Goal: Information Seeking & Learning: Learn about a topic

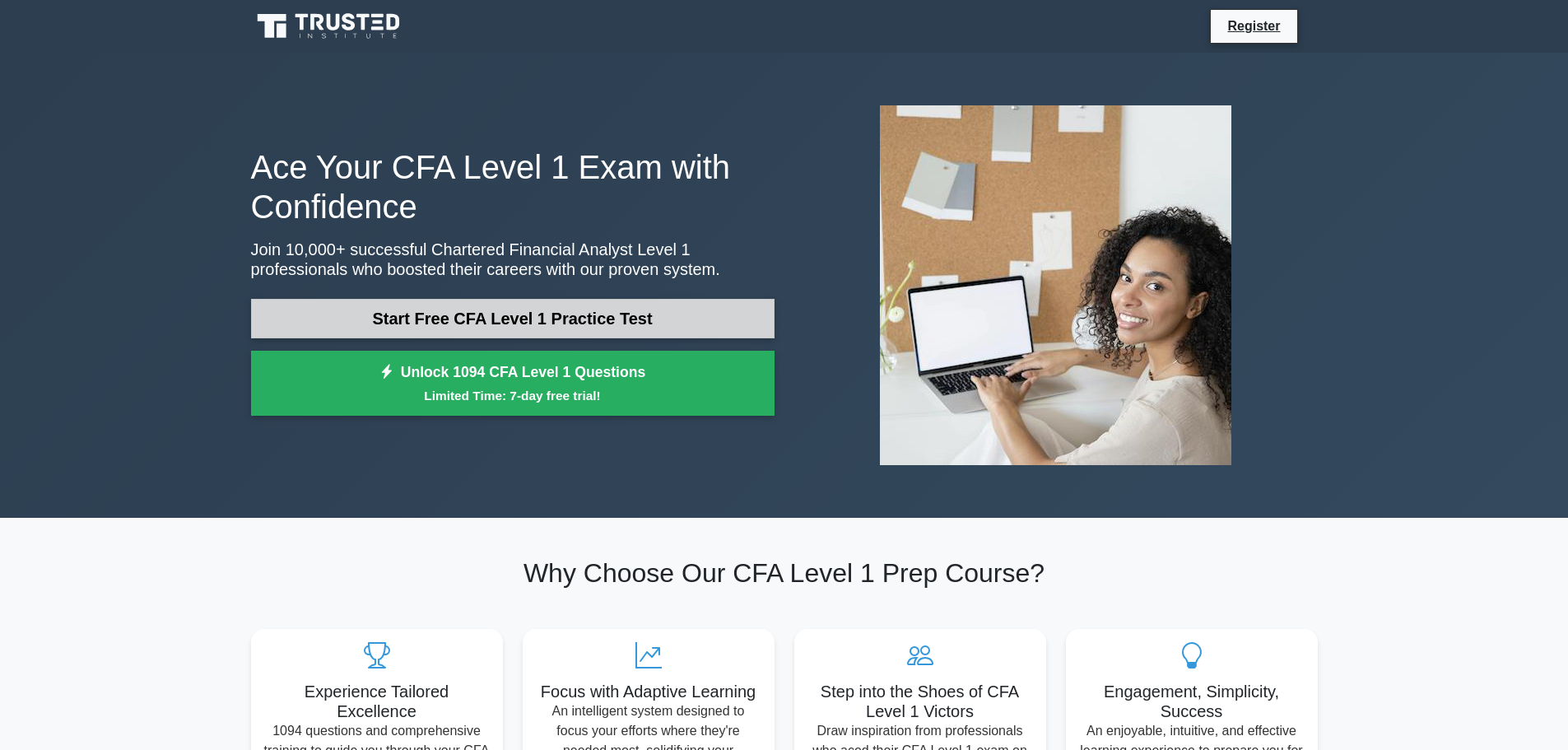
click at [311, 310] on link "Start Free CFA Level 1 Practice Test" at bounding box center [513, 319] width 524 height 40
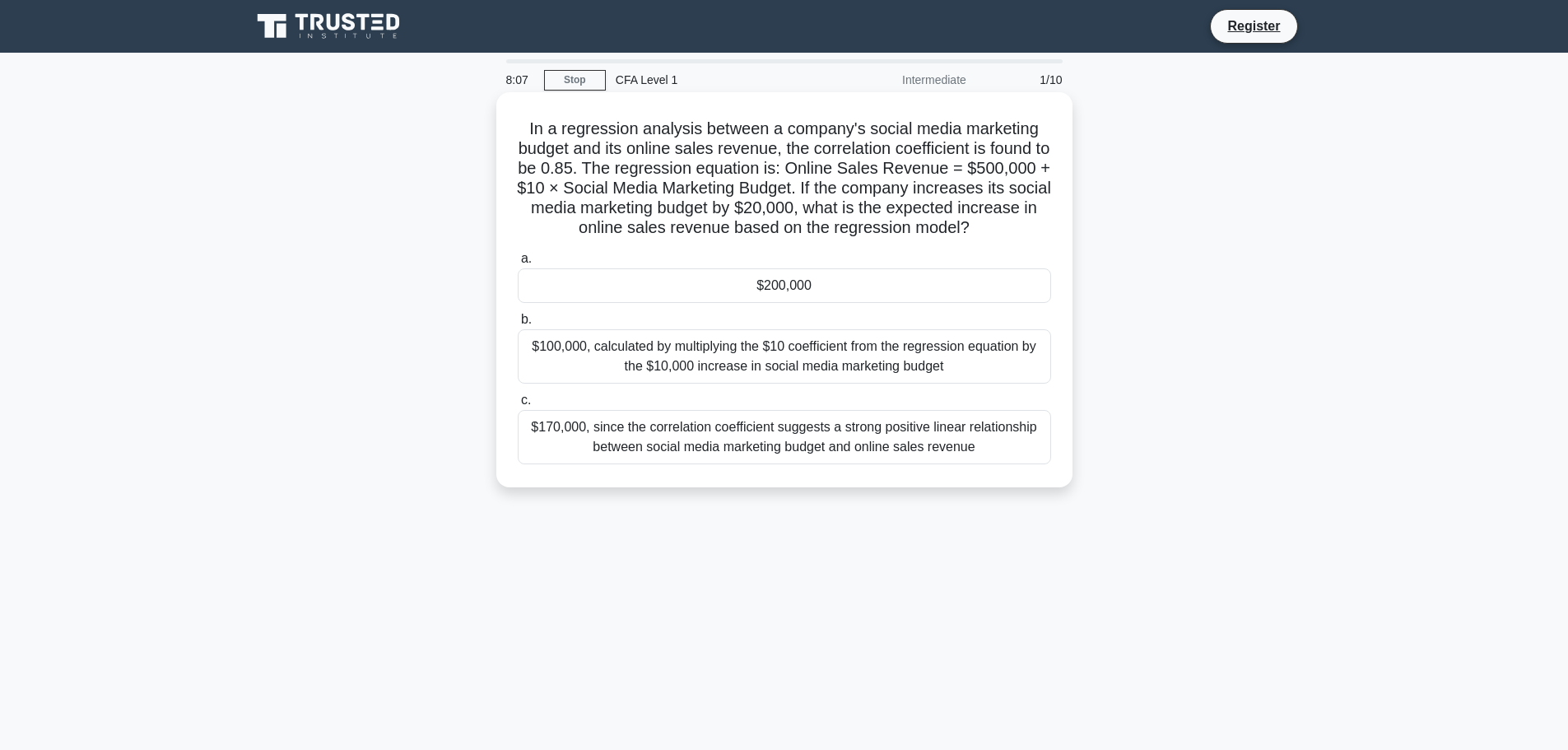
click at [872, 289] on div "$200,000" at bounding box center [784, 285] width 534 height 34
click at [518, 265] on input "a. $200,000" at bounding box center [518, 259] width 0 height 11
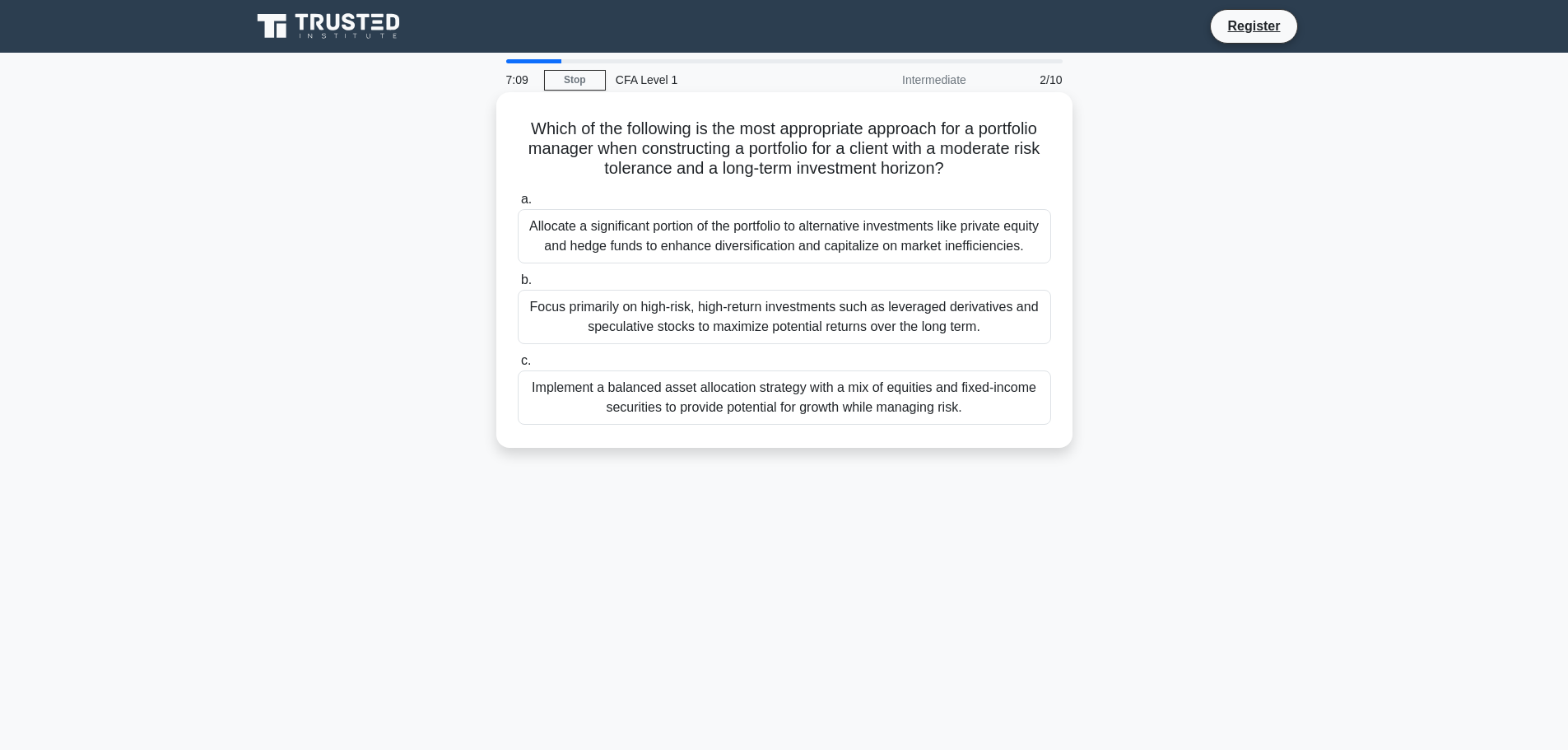
click at [818, 403] on div "Implement a balanced asset allocation strategy with a mix of equities and fixed…" at bounding box center [784, 398] width 534 height 55
click at [518, 366] on input "c. Implement a balanced asset allocation strategy with a mix of equities and fi…" at bounding box center [518, 361] width 0 height 11
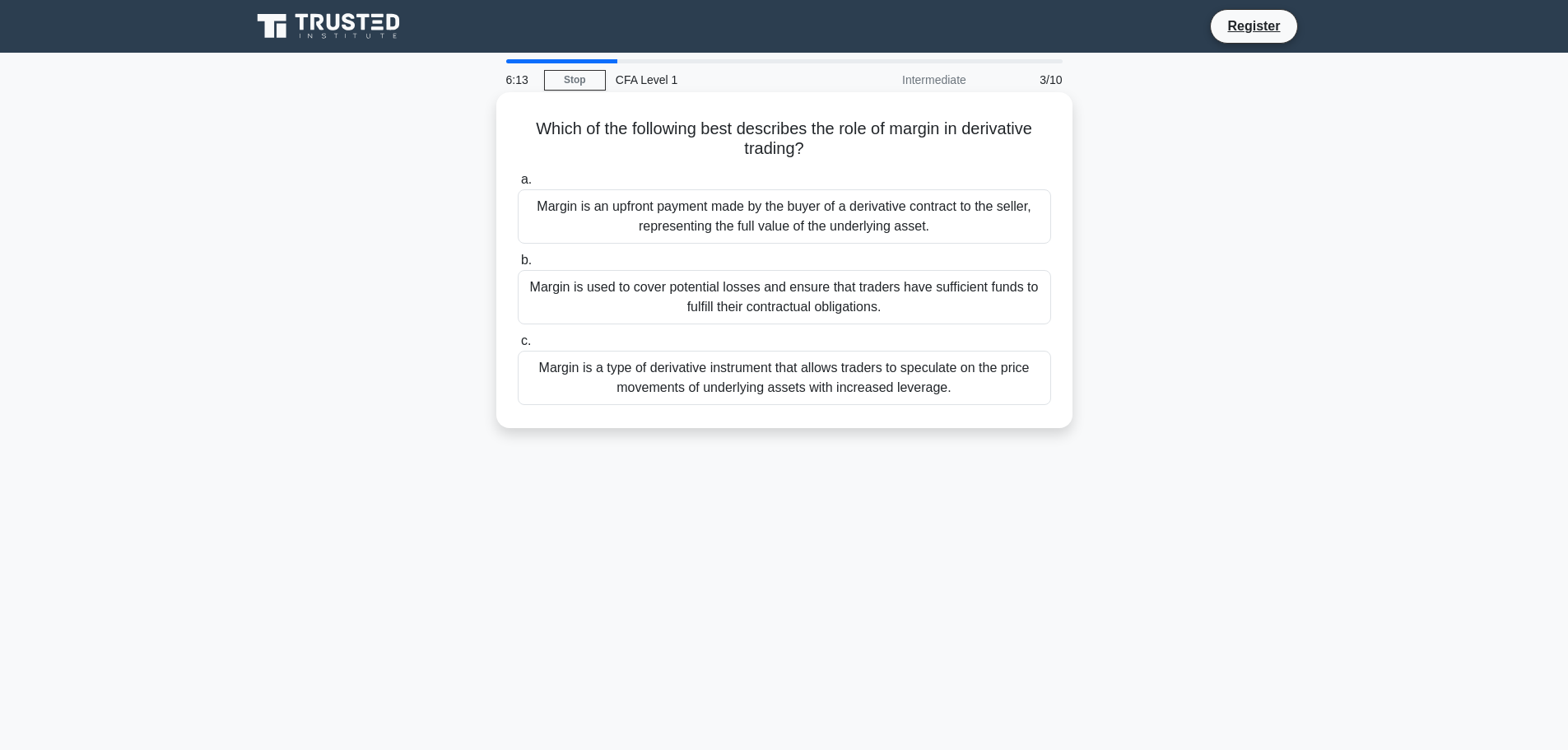
click at [734, 379] on div "Margin is a type of derivative instrument that allows traders to speculate on t…" at bounding box center [784, 379] width 534 height 55
click at [518, 347] on input "c. Margin is a type of derivative instrument that allows traders to speculate o…" at bounding box center [518, 341] width 0 height 11
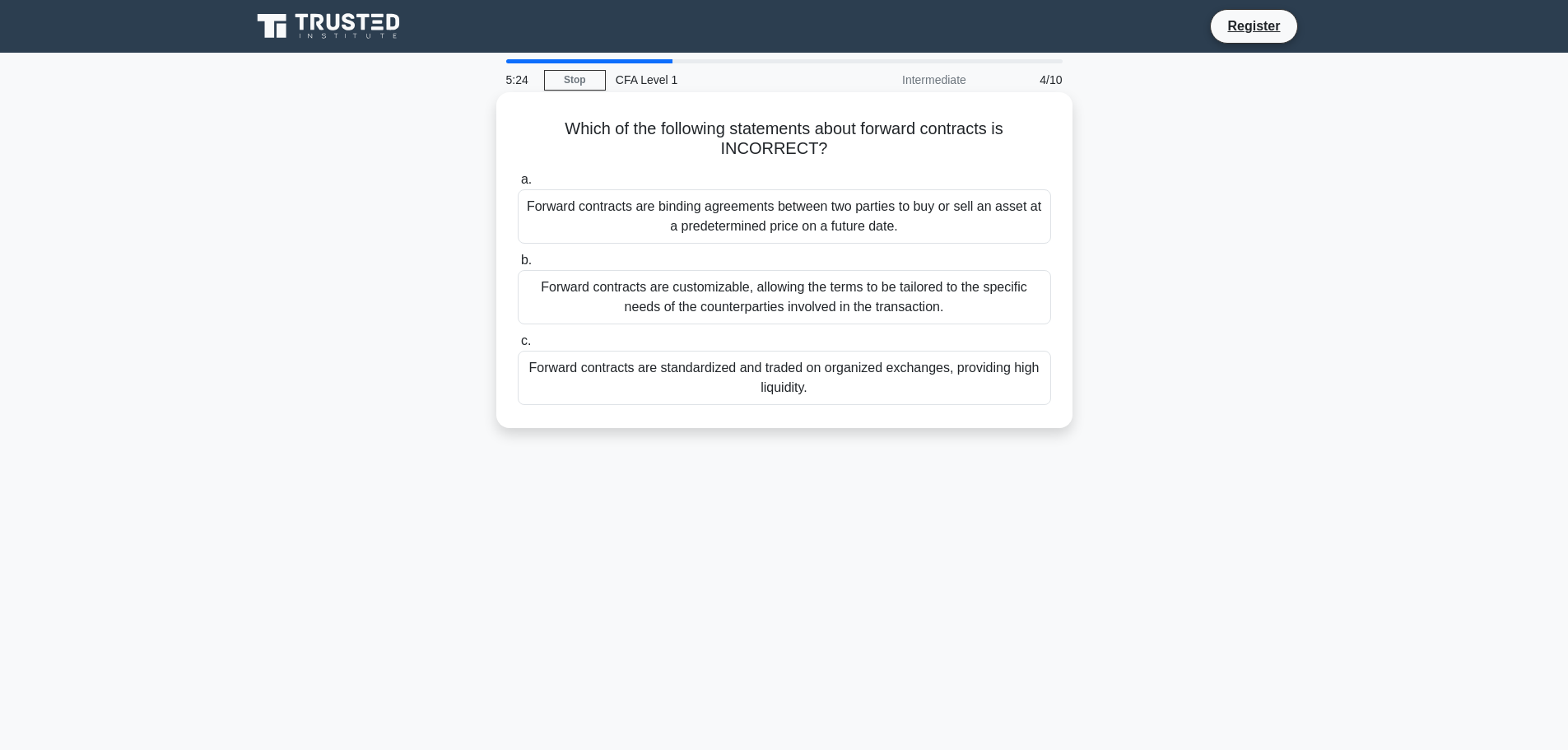
click at [694, 376] on div "Forward contracts are standardized and traded on organized exchanges, providing…" at bounding box center [784, 379] width 534 height 55
click at [518, 347] on input "c. Forward contracts are standardized and traded on organized exchanges, provid…" at bounding box center [518, 341] width 0 height 11
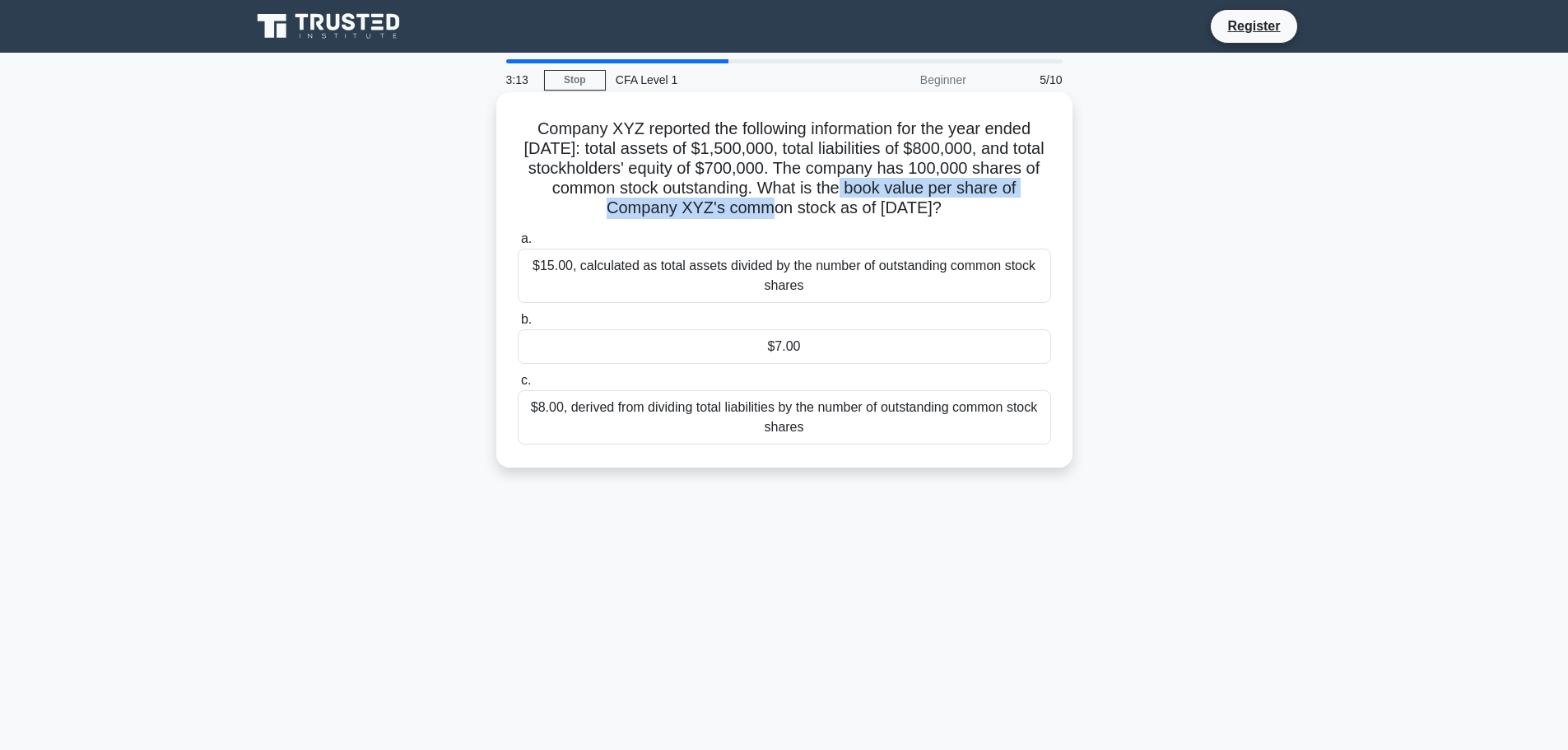
drag, startPoint x: 870, startPoint y: 189, endPoint x: 691, endPoint y: 210, distance: 180.2
click at [691, 210] on h5 "Company XYZ reported the following information for the year ended December 31, …" at bounding box center [784, 169] width 537 height 101
click at [725, 364] on div "$7.00" at bounding box center [784, 346] width 534 height 34
click at [518, 326] on input "b. $7.00" at bounding box center [518, 320] width 0 height 11
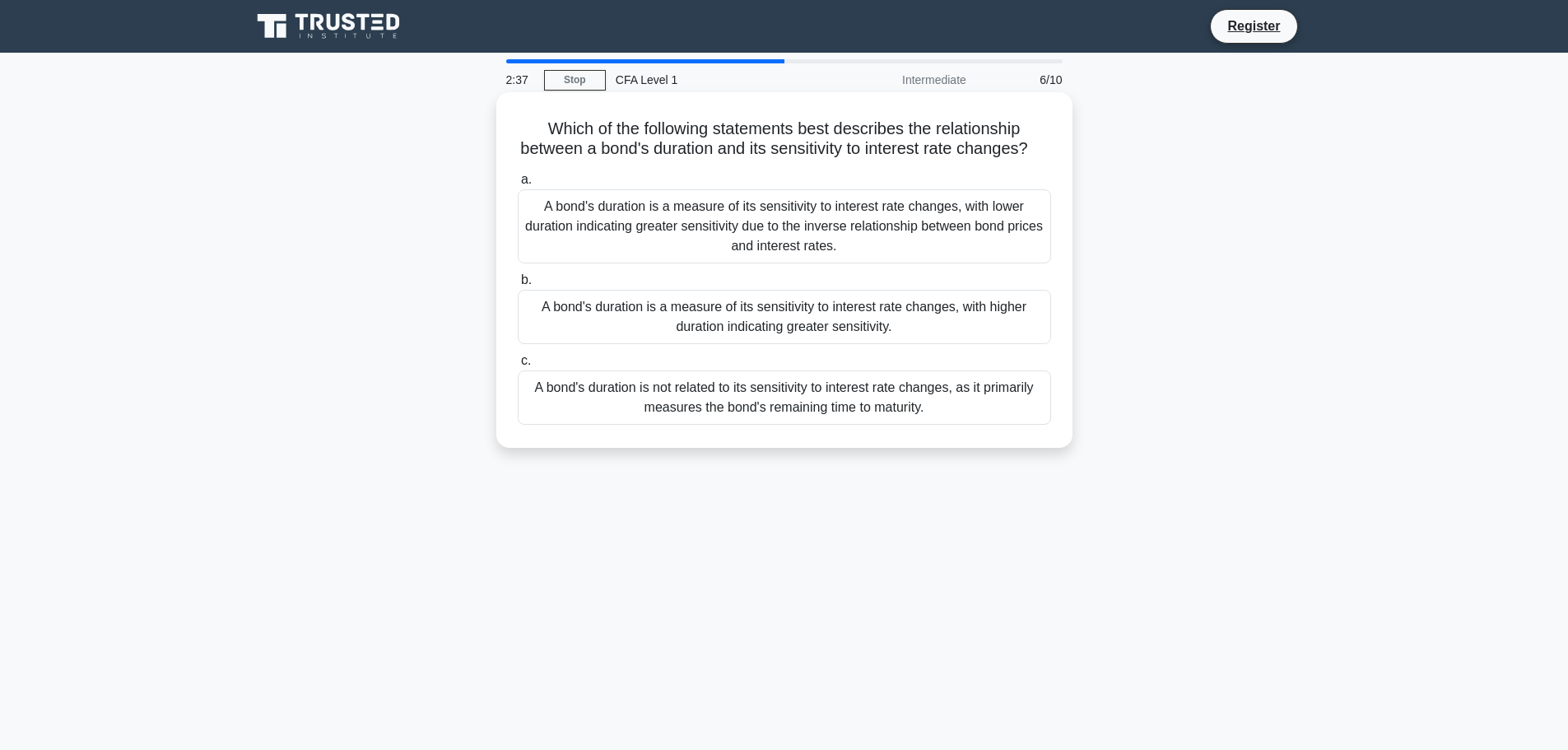
click at [968, 312] on div "A bond's duration is a measure of its sensitivity to interest rate changes, wit…" at bounding box center [784, 318] width 534 height 55
click at [518, 286] on input "b. A bond's duration is a measure of its sensitivity to interest rate changes, …" at bounding box center [518, 281] width 0 height 11
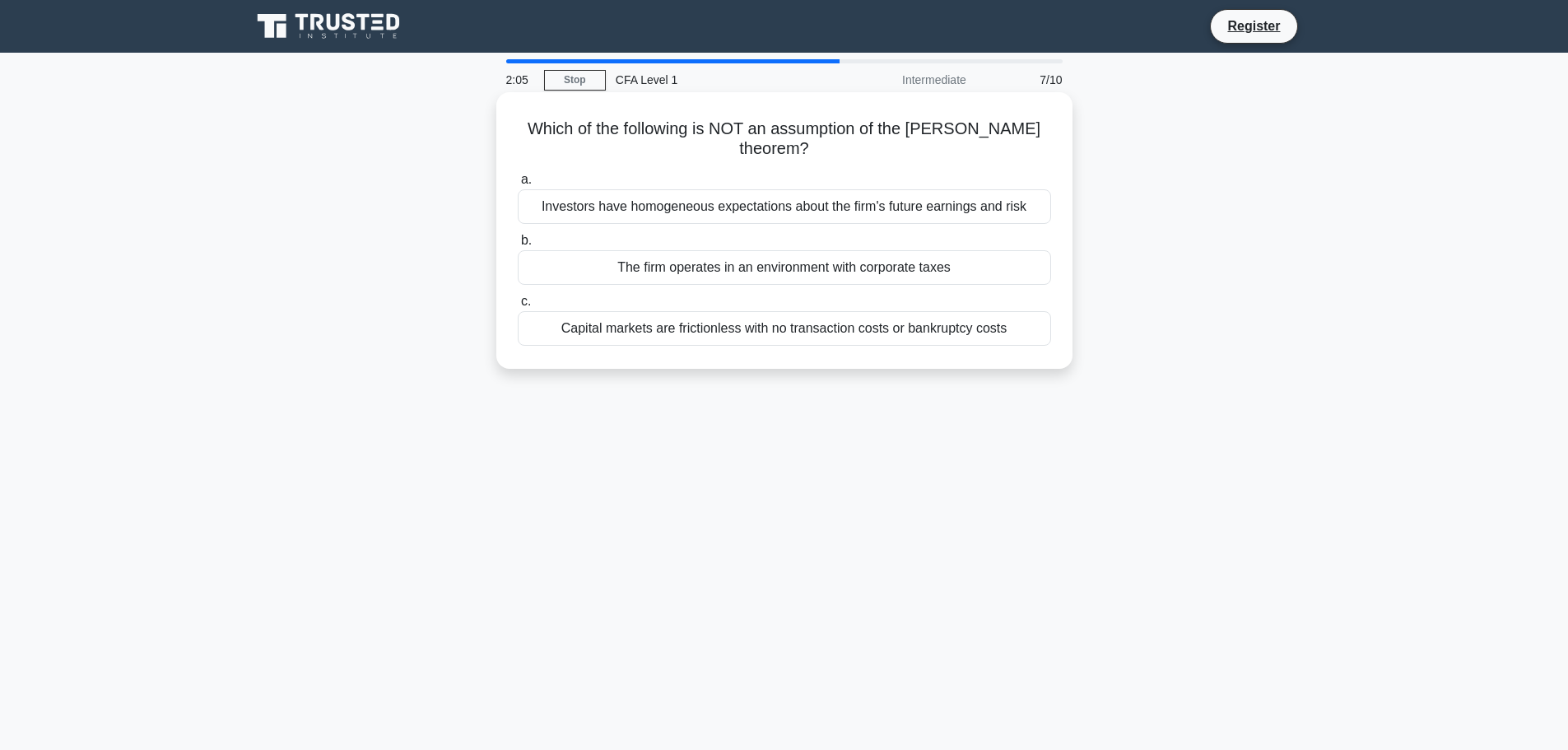
click at [937, 329] on div "Capital markets are frictionless with no transaction costs or bankruptcy costs" at bounding box center [784, 328] width 534 height 34
click at [518, 307] on input "c. Capital markets are frictionless with no transaction costs or bankruptcy cos…" at bounding box center [518, 302] width 0 height 11
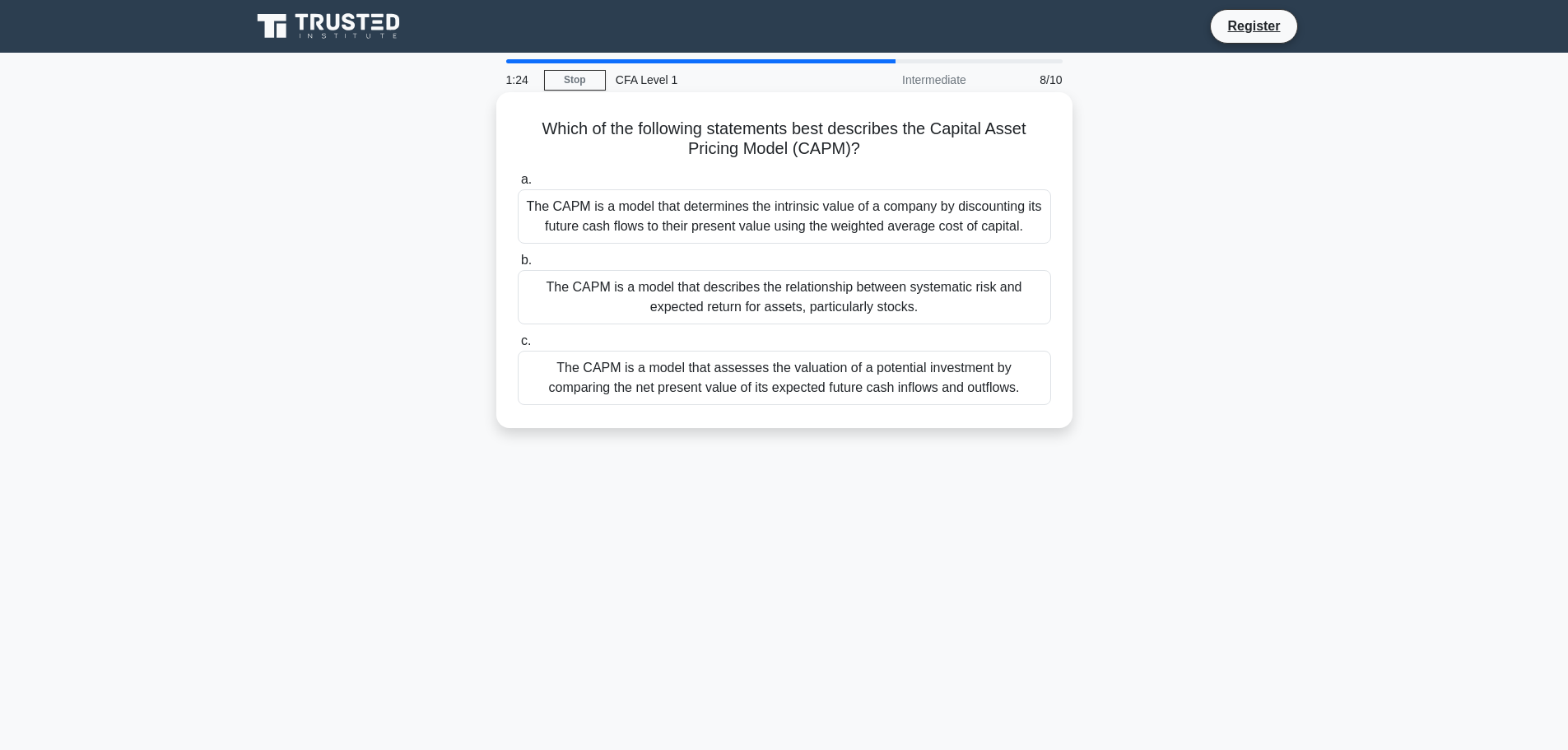
click at [934, 206] on div "The CAPM is a model that determines the intrinsic value of a company by discoun…" at bounding box center [784, 217] width 534 height 55
click at [518, 185] on input "a. The CAPM is a model that determines the intrinsic value of a company by disc…" at bounding box center [518, 180] width 0 height 11
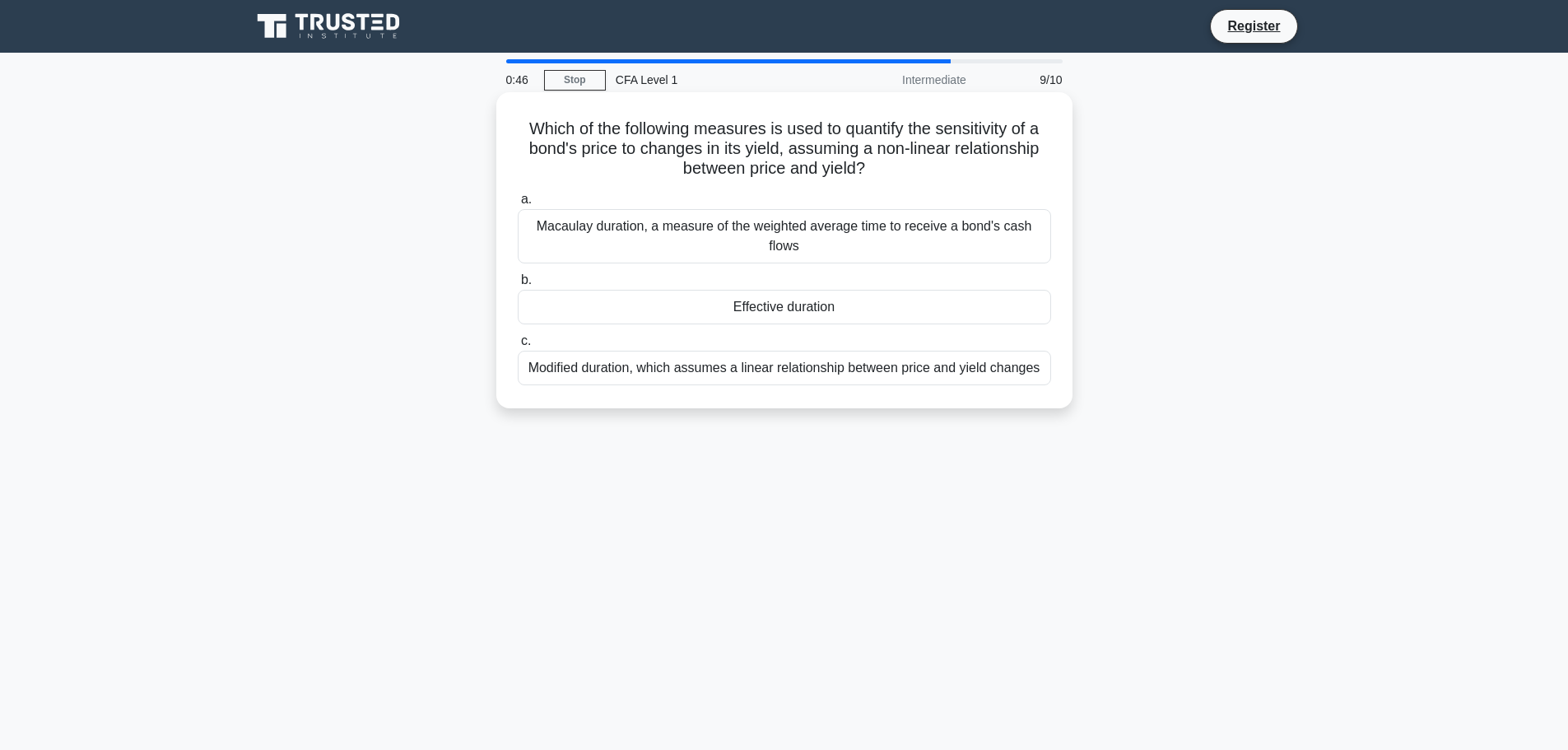
click at [859, 229] on div "Macaulay duration, a measure of the weighted average time to receive a bond's c…" at bounding box center [784, 236] width 534 height 55
click at [518, 205] on input "a. Macaulay duration, a measure of the weighted average time to receive a bond'…" at bounding box center [518, 199] width 0 height 11
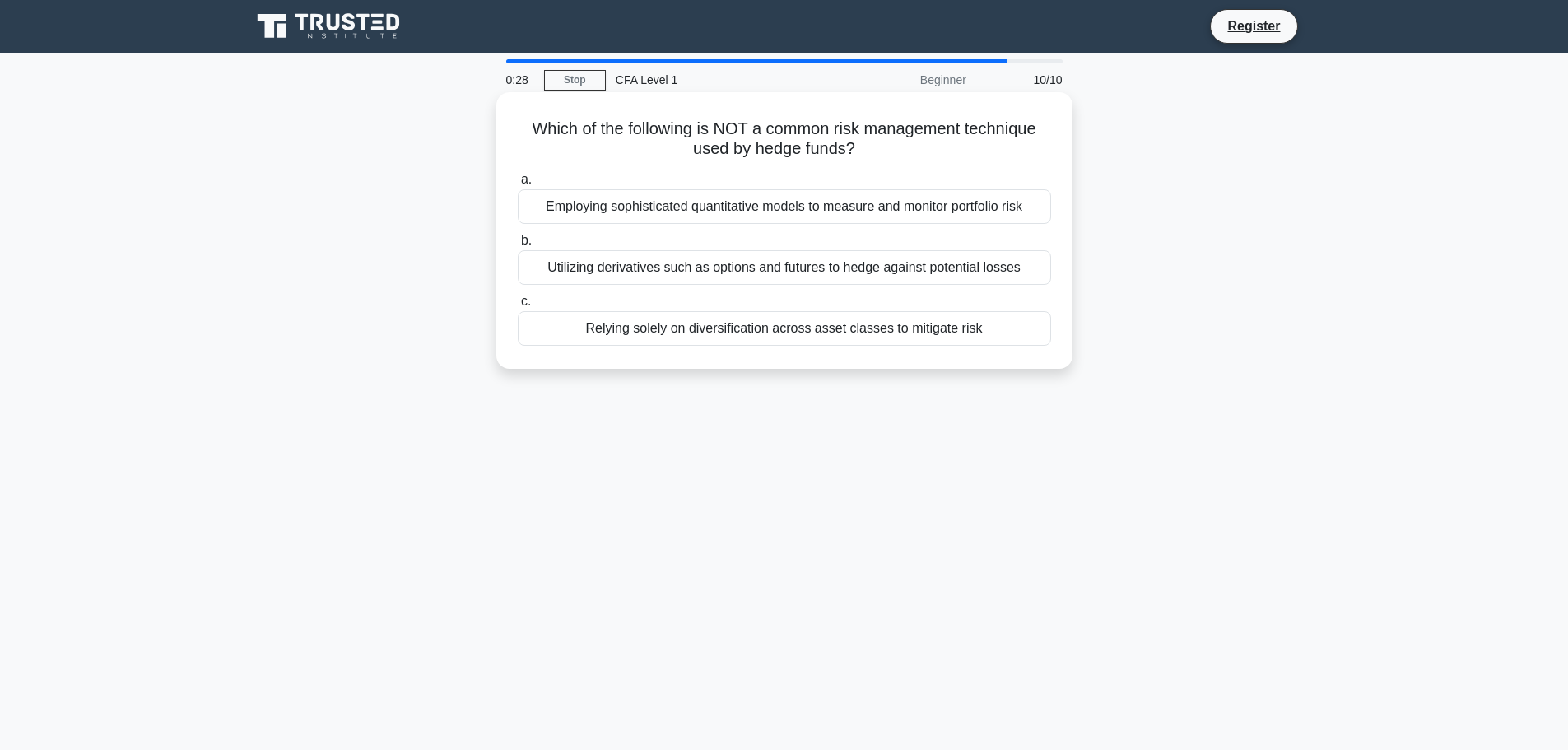
click at [792, 328] on div "Relying solely on diversification across asset classes to mitigate risk" at bounding box center [784, 328] width 534 height 34
click at [518, 307] on input "c. Relying solely on diversification across asset classes to mitigate risk" at bounding box center [518, 302] width 0 height 11
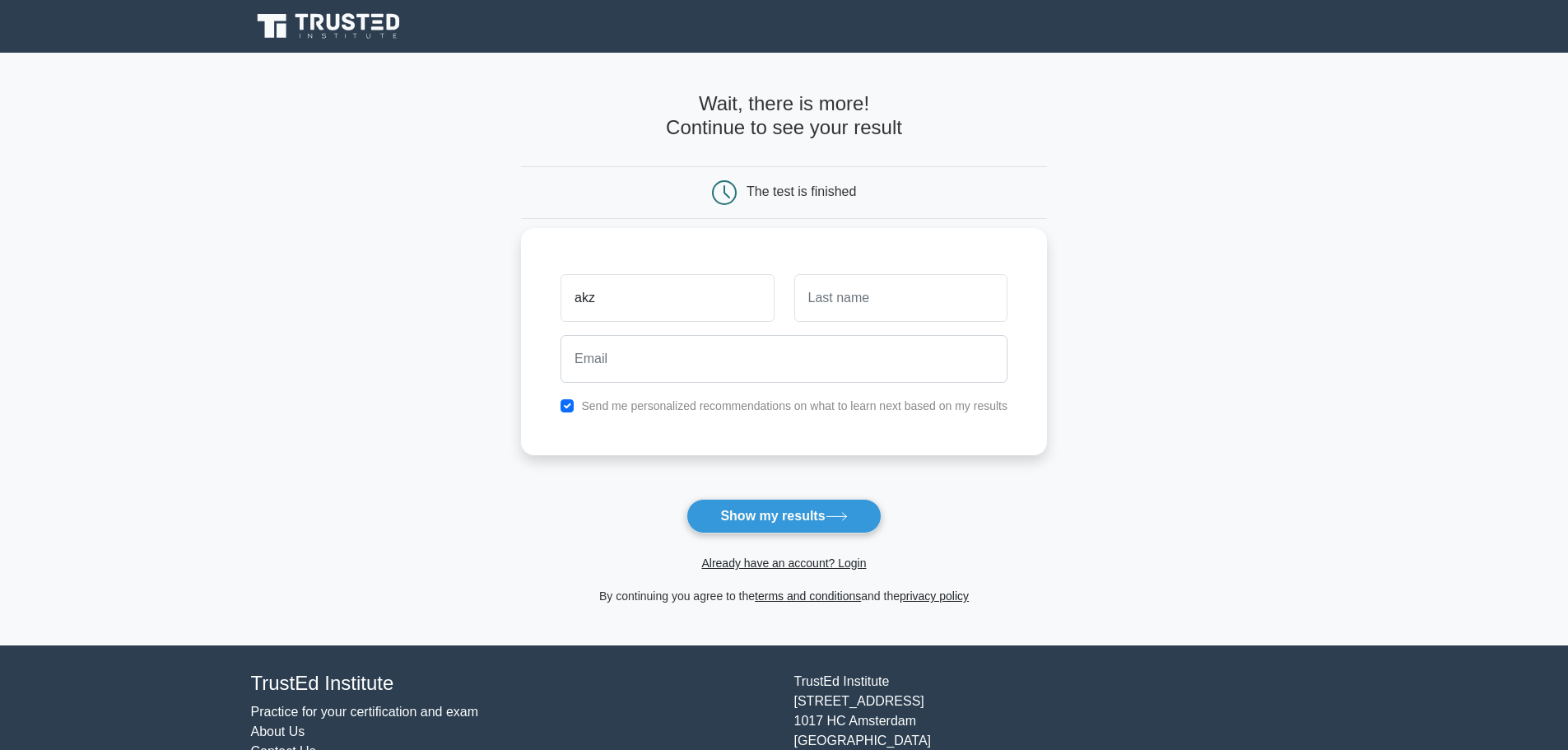
type input "akz"
click at [826, 300] on input "text" at bounding box center [901, 298] width 213 height 48
type input "gul"
click at [779, 349] on input "email" at bounding box center [784, 359] width 447 height 48
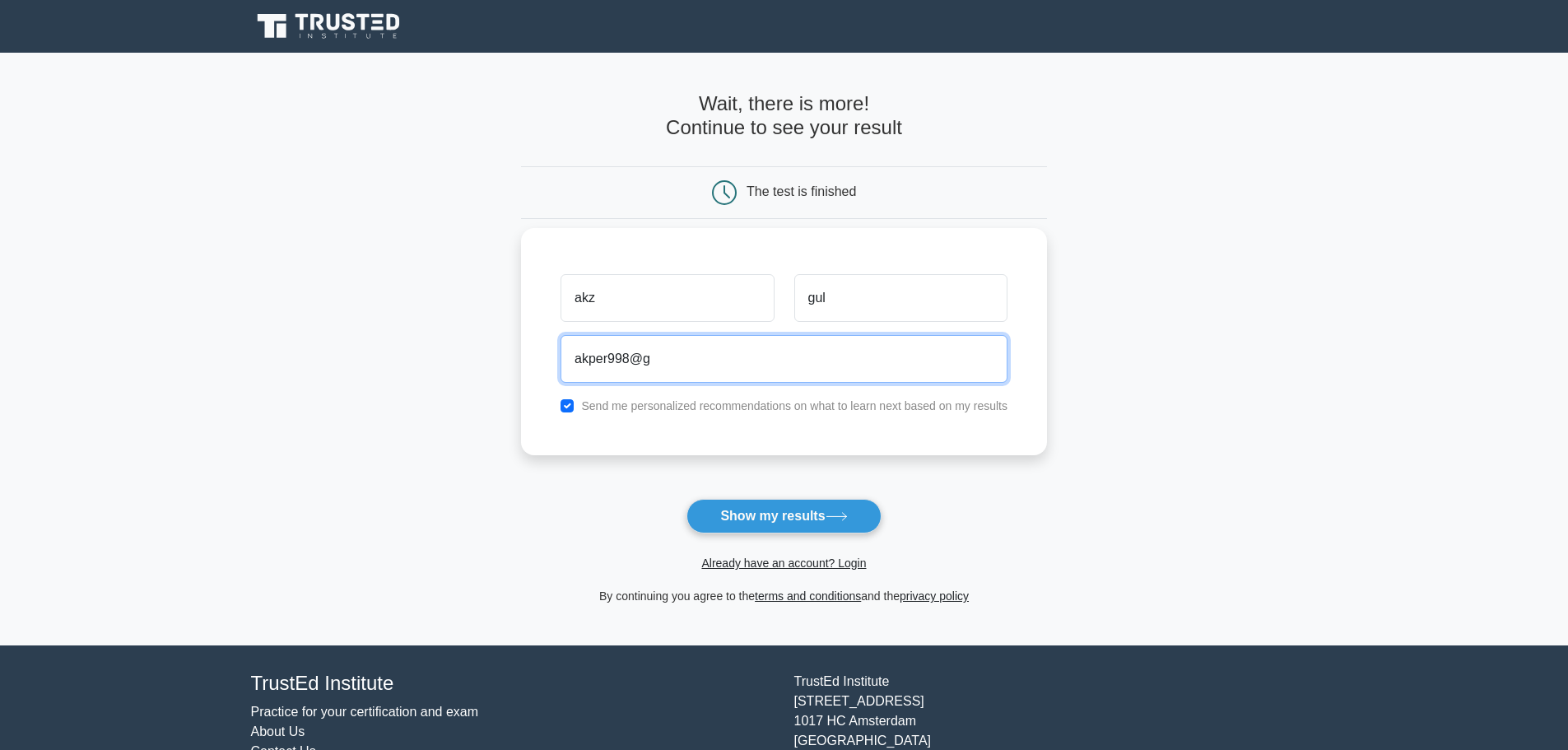
type input "akper998@g"
click at [783, 419] on div "akz gul akper998@g Send me personalized recommendations on what to learn next b…" at bounding box center [784, 342] width 526 height 228
click at [760, 409] on label "Send me personalized recommendations on what to learn next based on my results" at bounding box center [794, 406] width 426 height 13
click at [747, 402] on label "Send me personalized recommendations on what to learn next based on my results" at bounding box center [794, 406] width 426 height 13
click at [746, 403] on label "Send me personalized recommendations on what to learn next based on my results" at bounding box center [794, 406] width 426 height 13
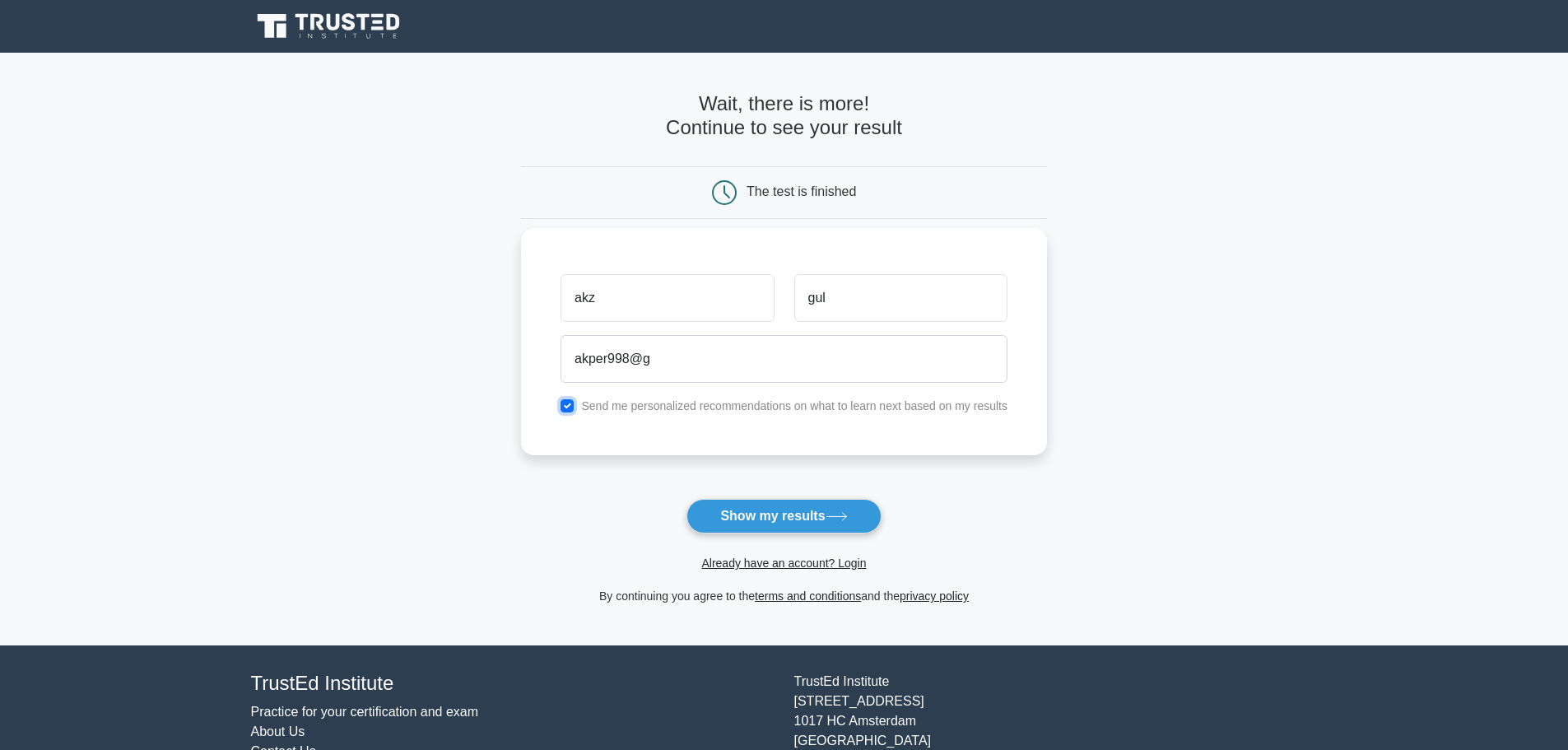
click at [573, 404] on input "checkbox" at bounding box center [567, 406] width 13 height 13
checkbox input "false"
click at [705, 376] on input "akper998@g" at bounding box center [784, 359] width 447 height 48
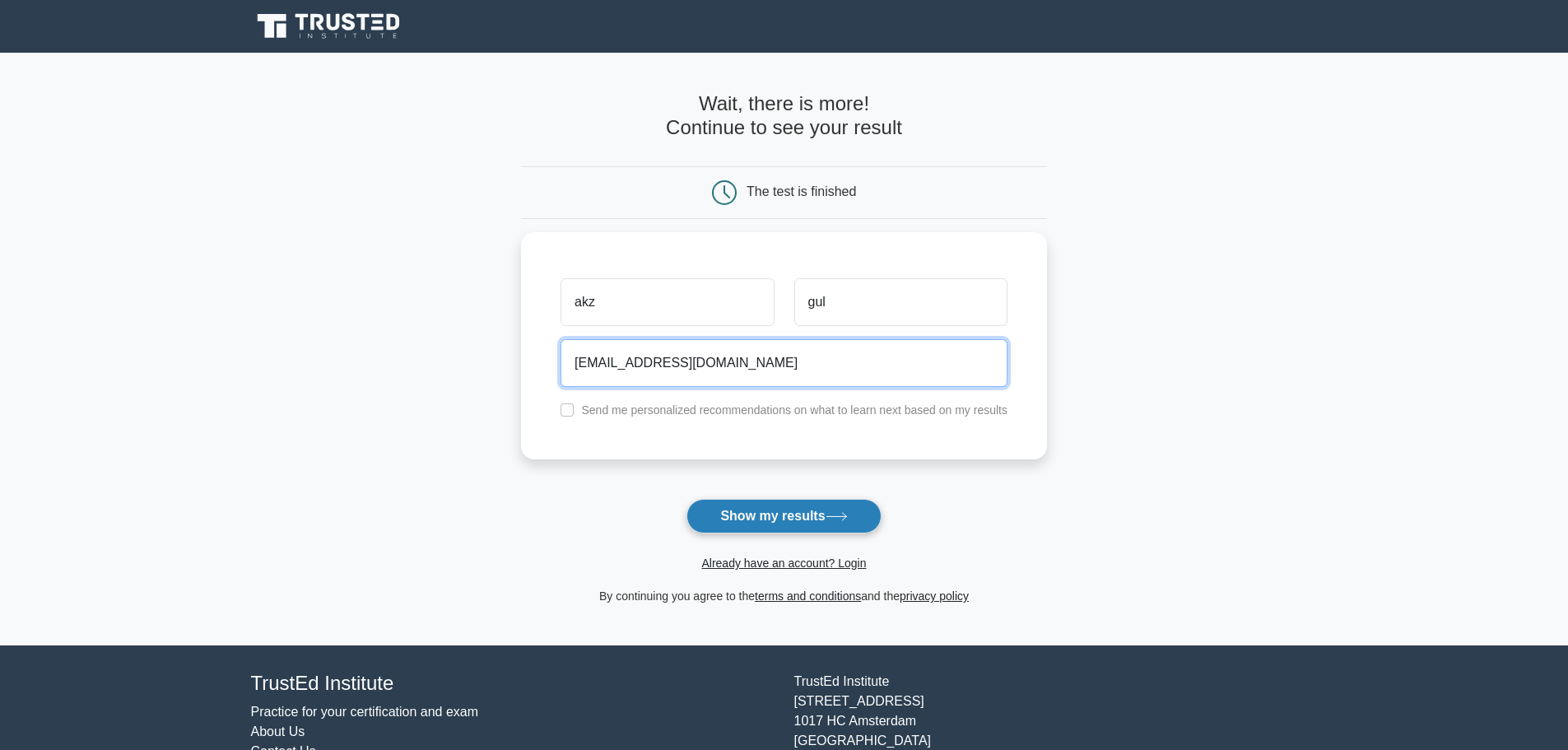
type input "akper998@gmail.com"
click at [761, 511] on button "Show my results" at bounding box center [783, 516] width 194 height 34
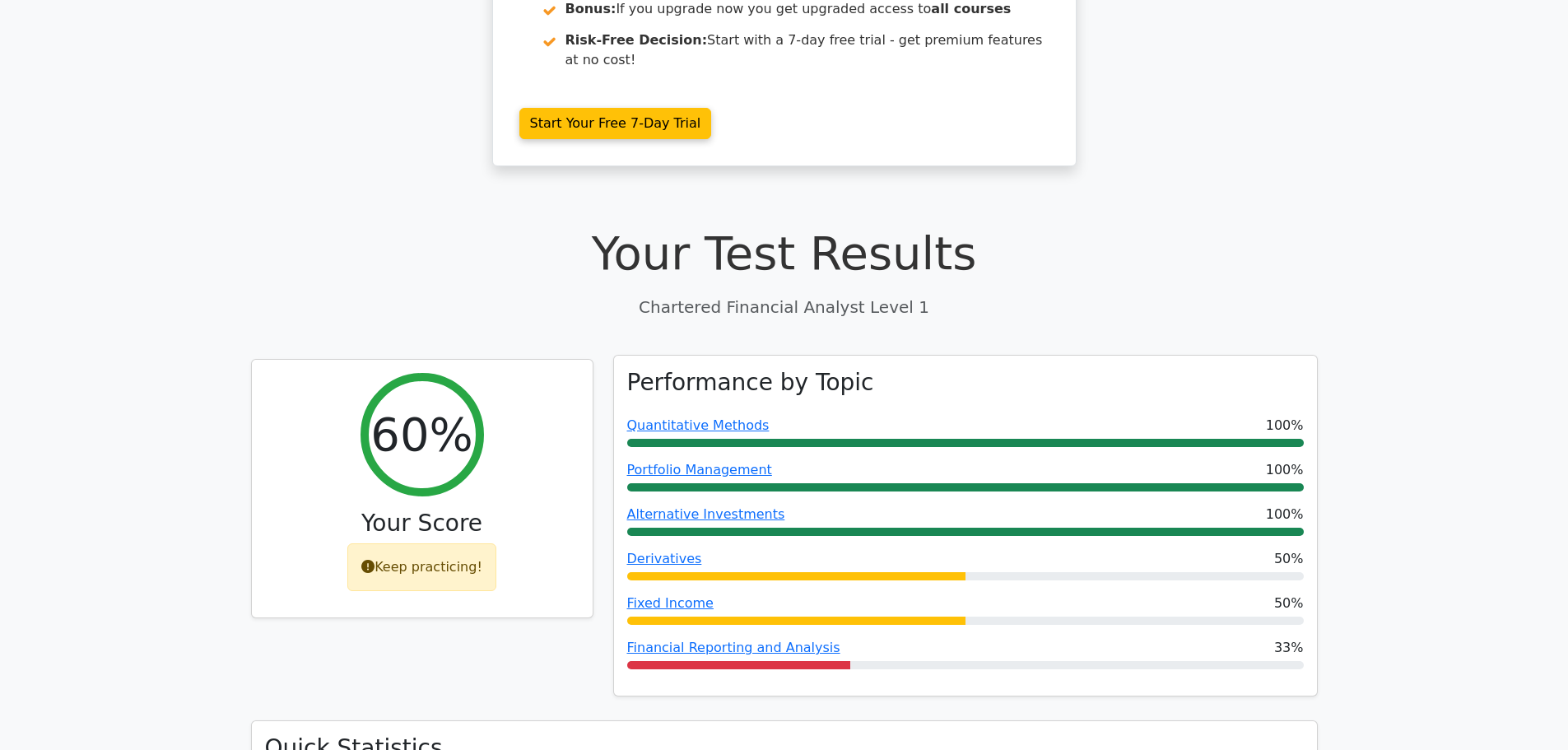
scroll to position [494, 0]
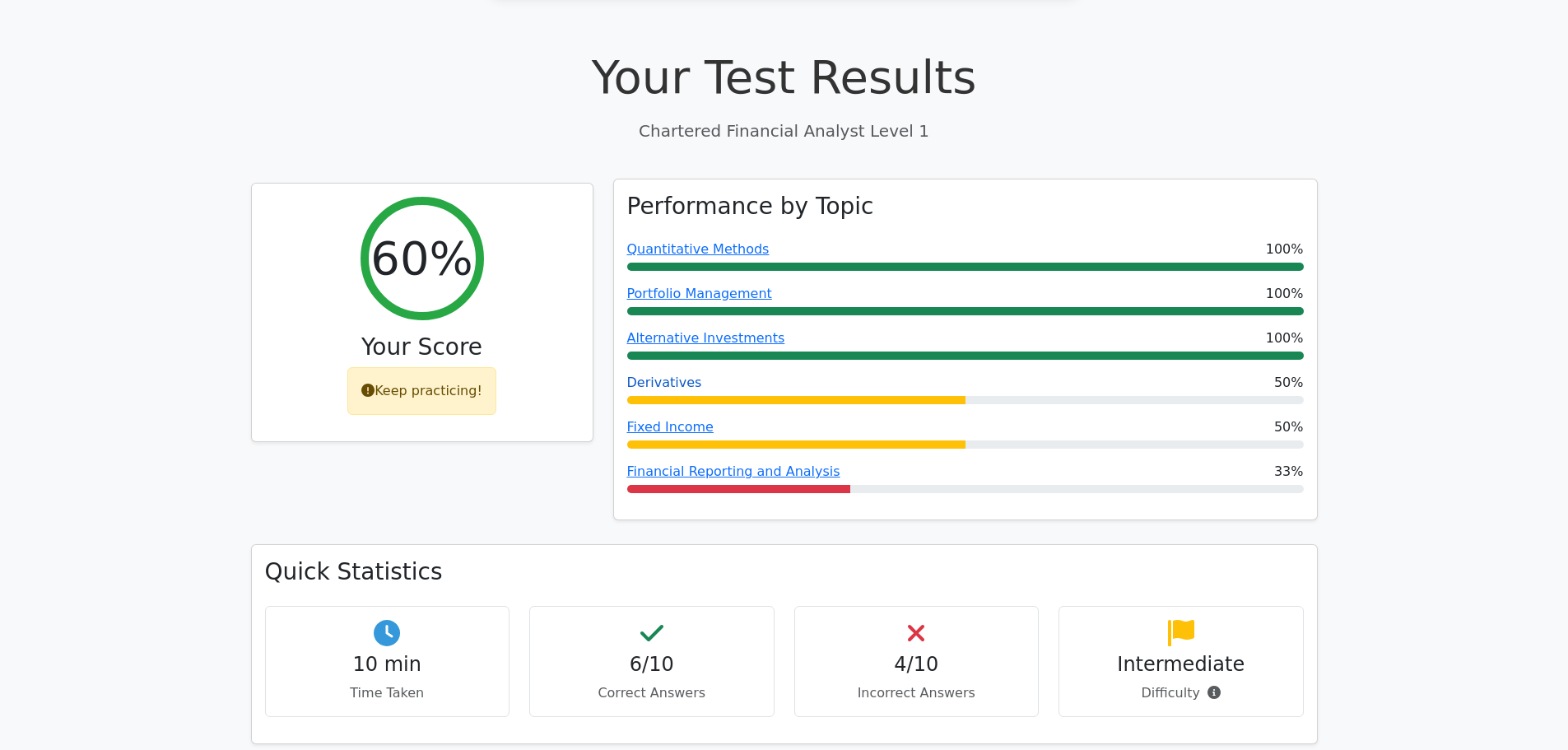
click at [665, 375] on link "Derivatives" at bounding box center [664, 383] width 75 height 16
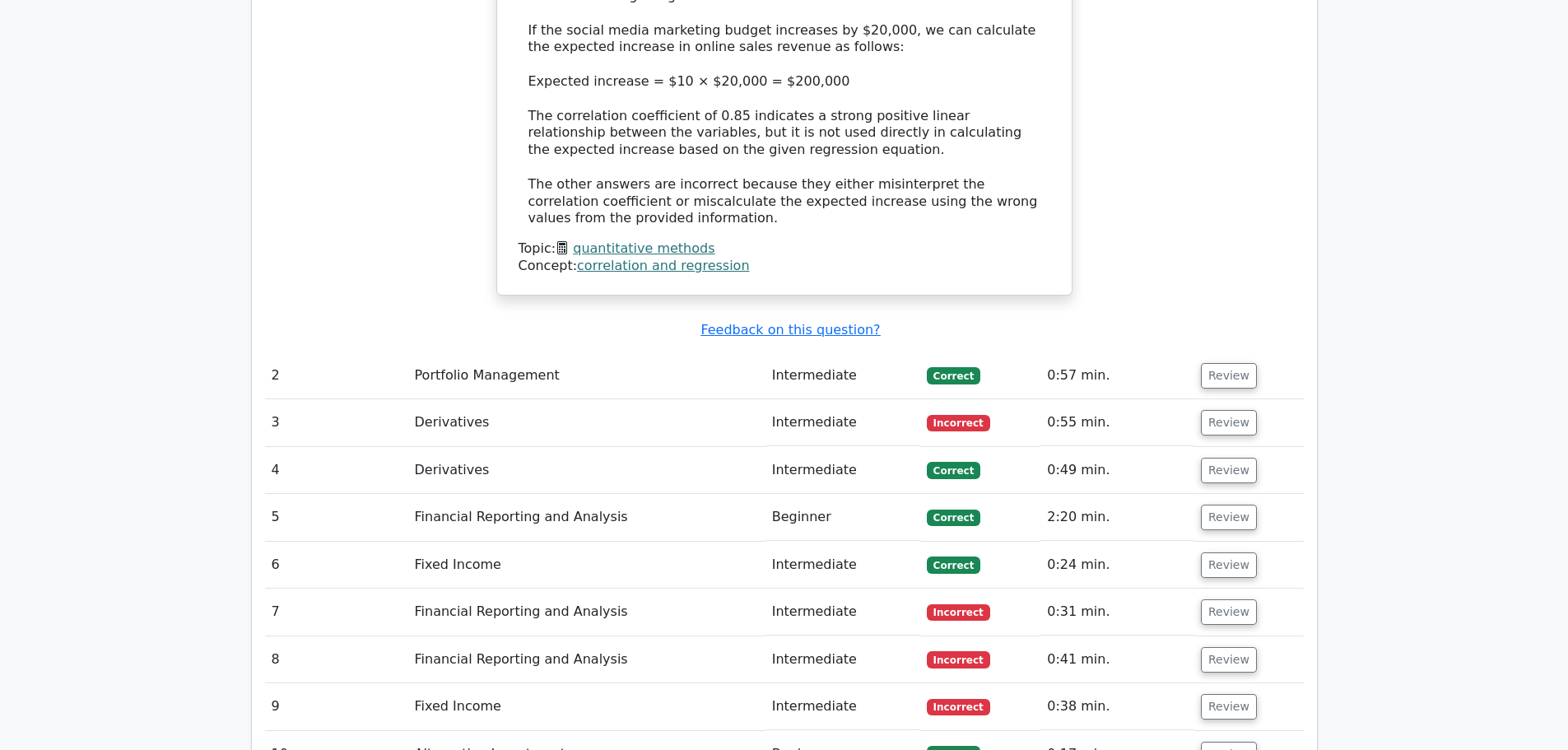
scroll to position [2059, 0]
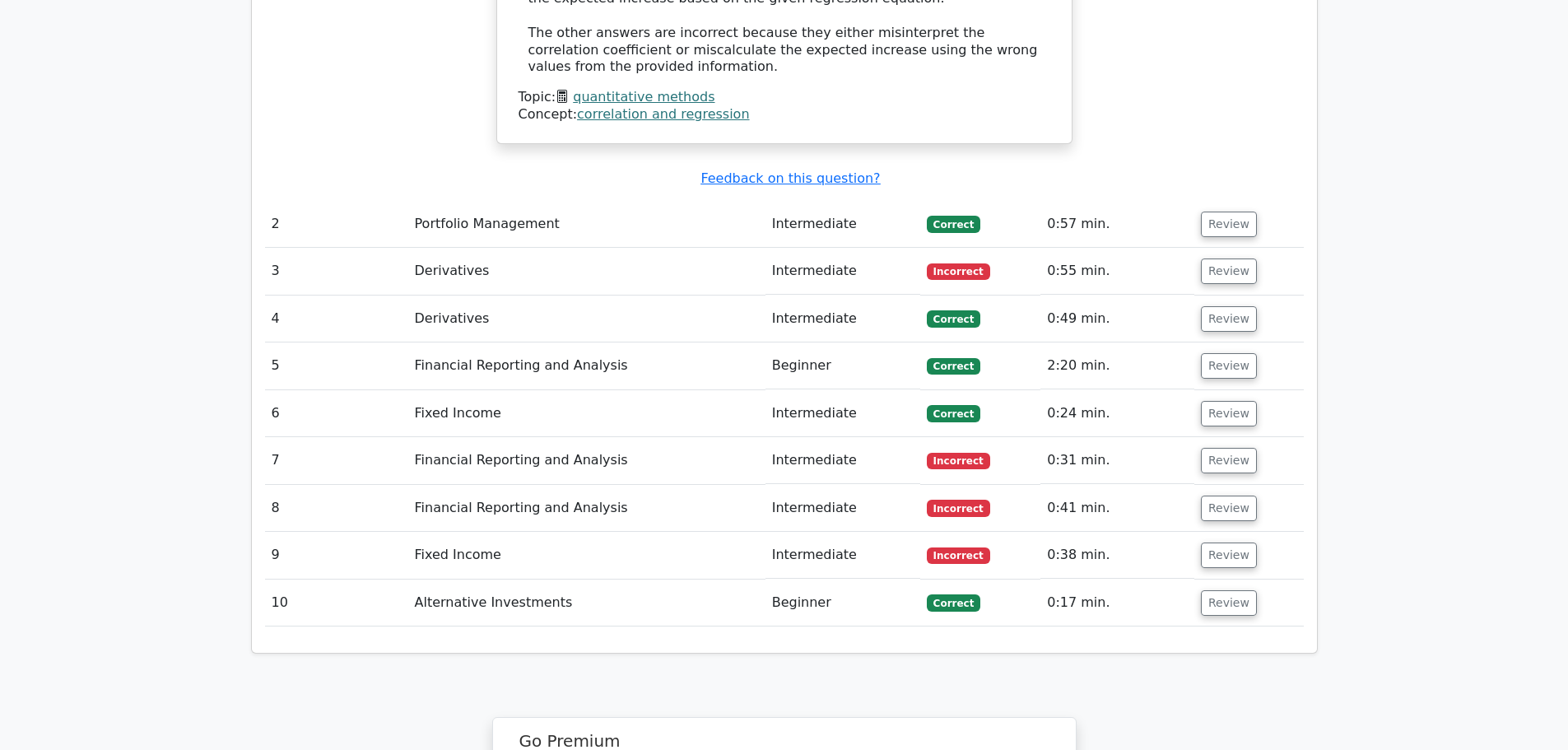
click at [828, 248] on td "Intermediate" at bounding box center [842, 271] width 154 height 47
click at [437, 248] on td "Derivatives" at bounding box center [586, 271] width 357 height 47
click at [452, 248] on td "Derivatives" at bounding box center [586, 271] width 357 height 47
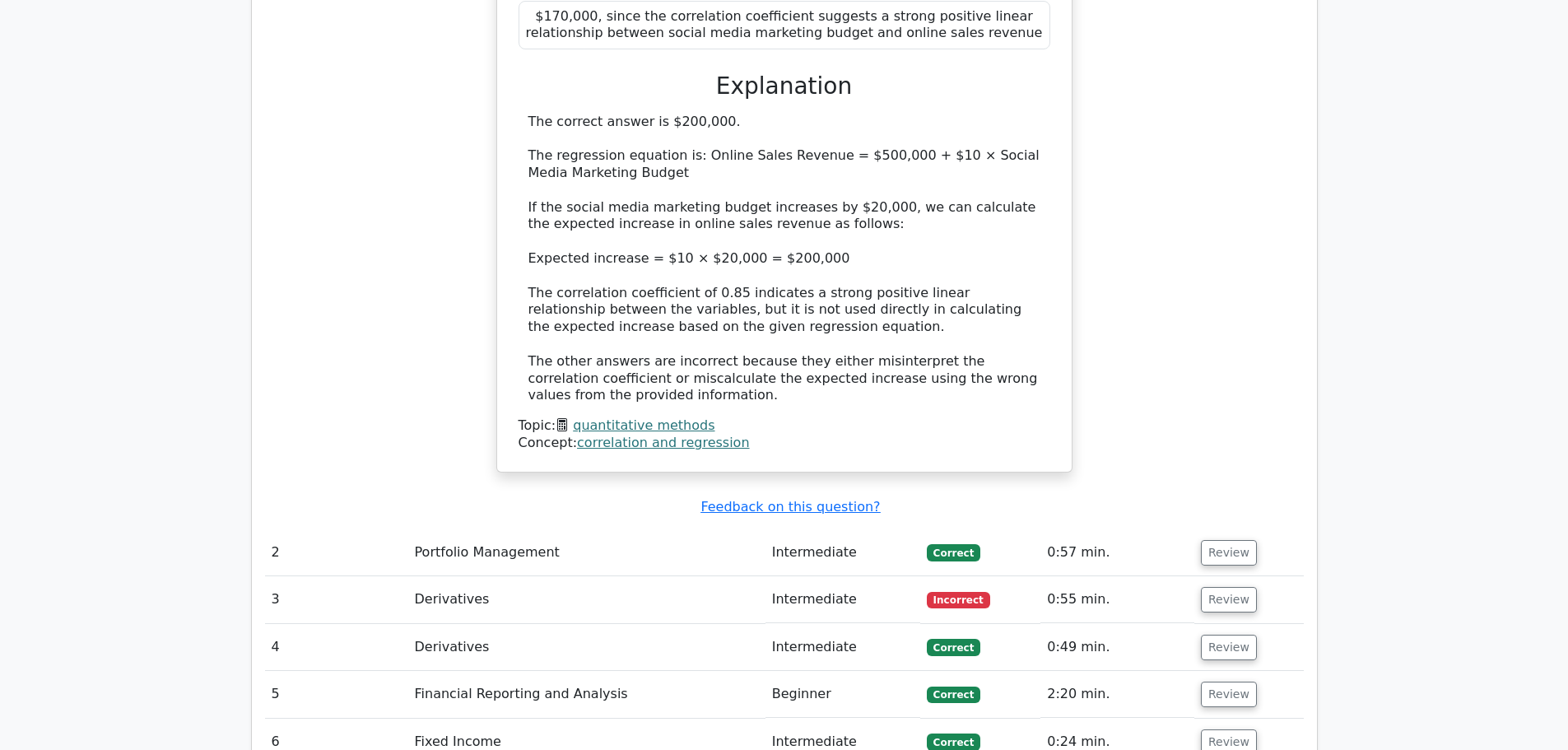
scroll to position [1729, 0]
click at [1239, 588] on button "Review" at bounding box center [1228, 600] width 56 height 26
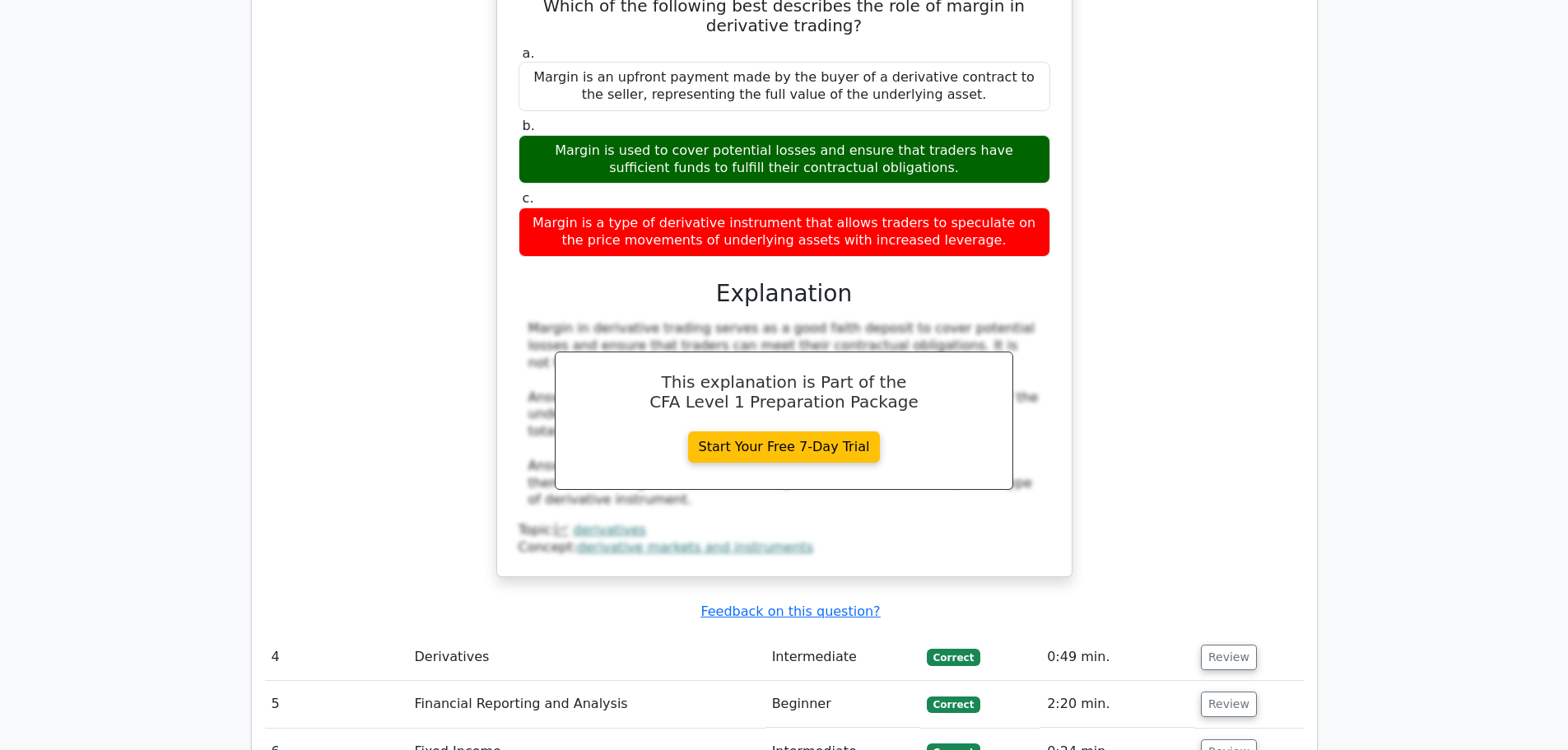
scroll to position [2553, 0]
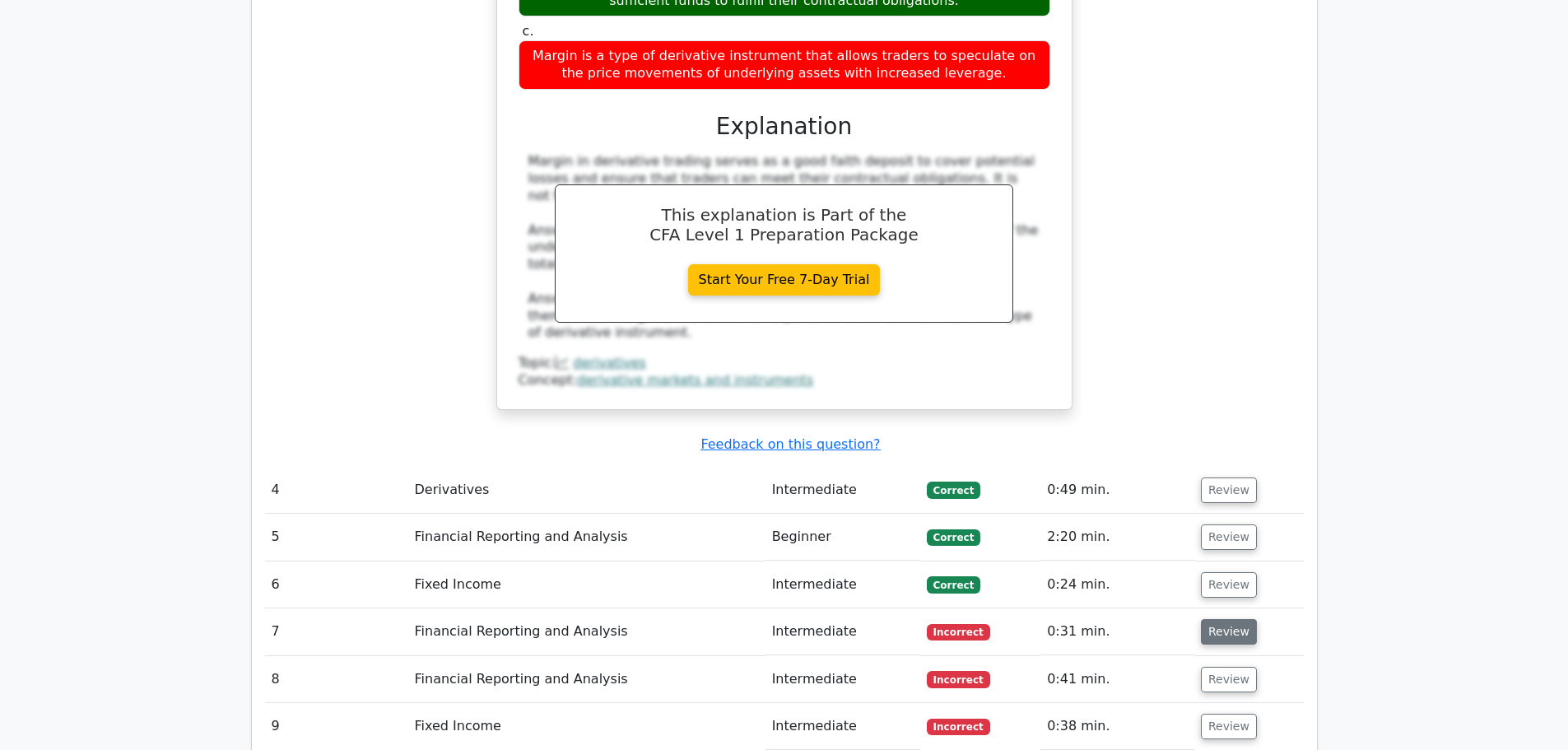
click at [1221, 619] on button "Review" at bounding box center [1228, 632] width 56 height 26
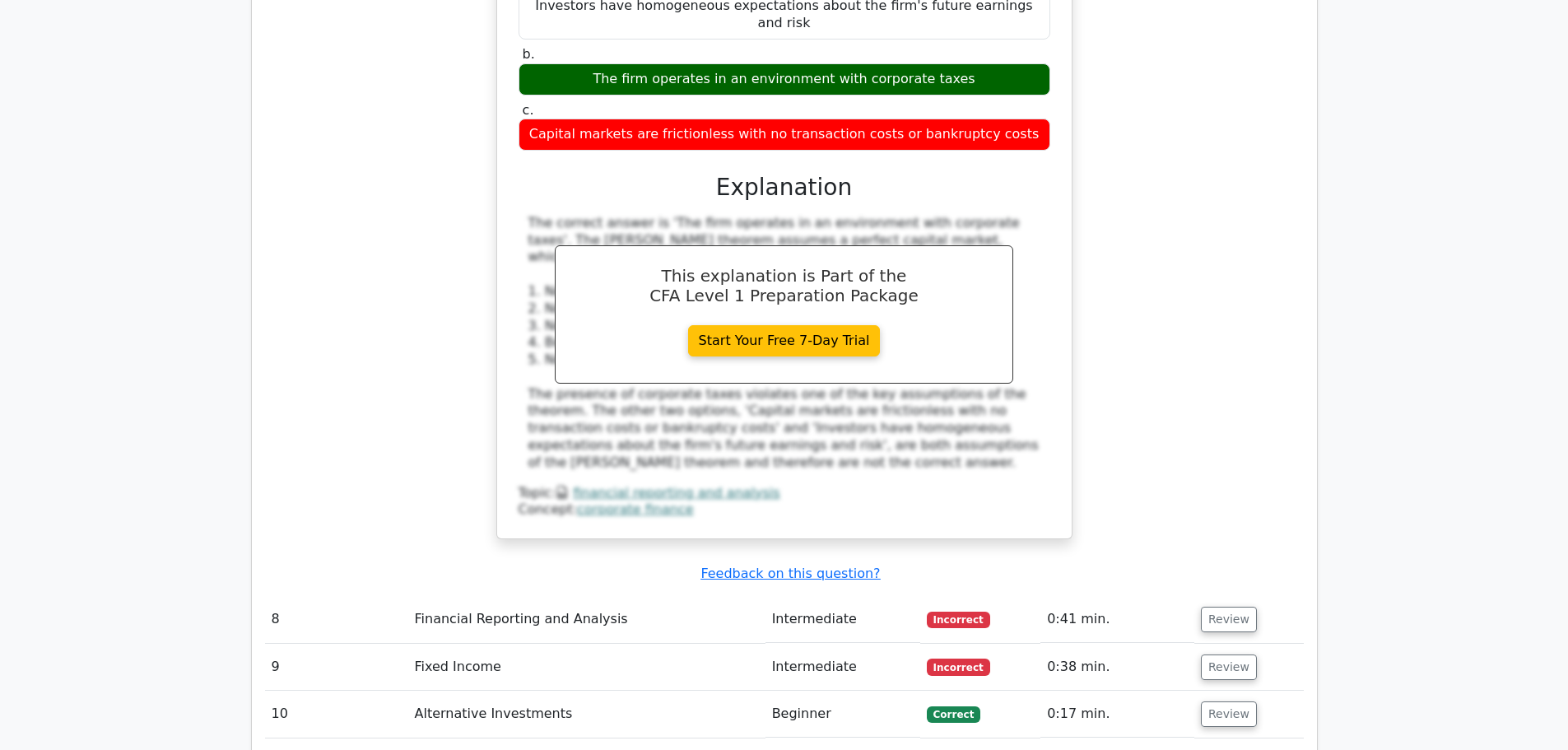
scroll to position [3541, 0]
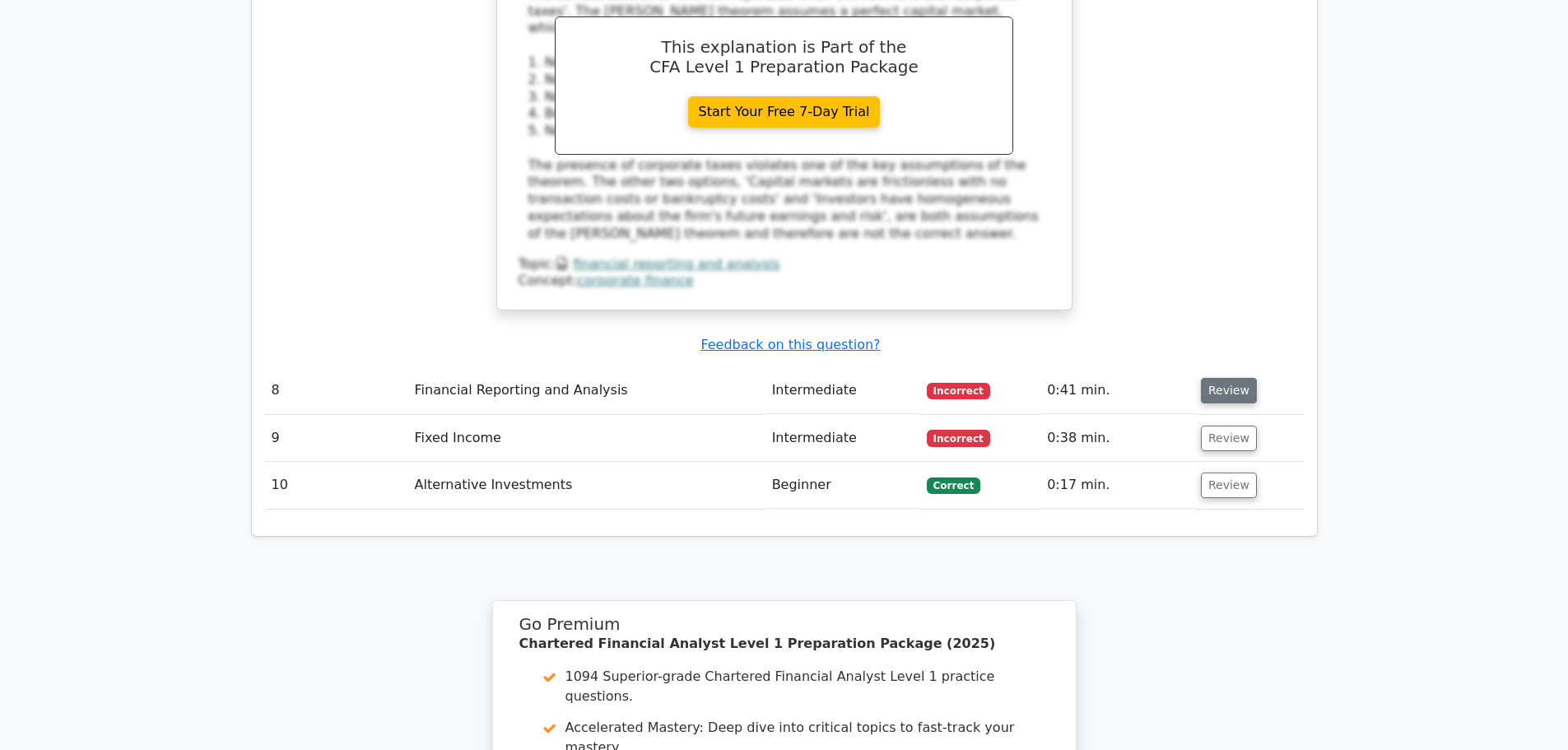
click at [1219, 378] on button "Review" at bounding box center [1228, 390] width 56 height 26
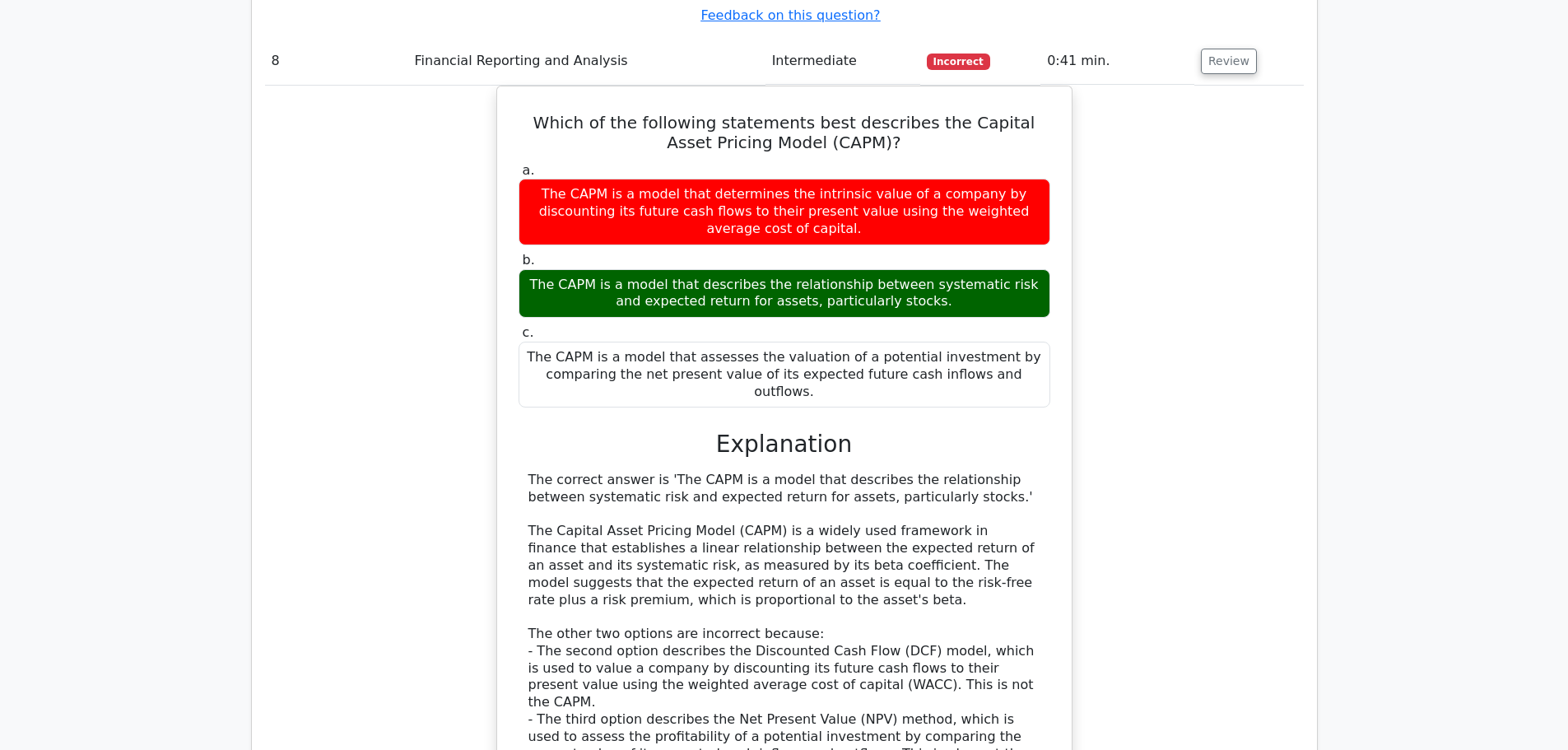
scroll to position [4117, 0]
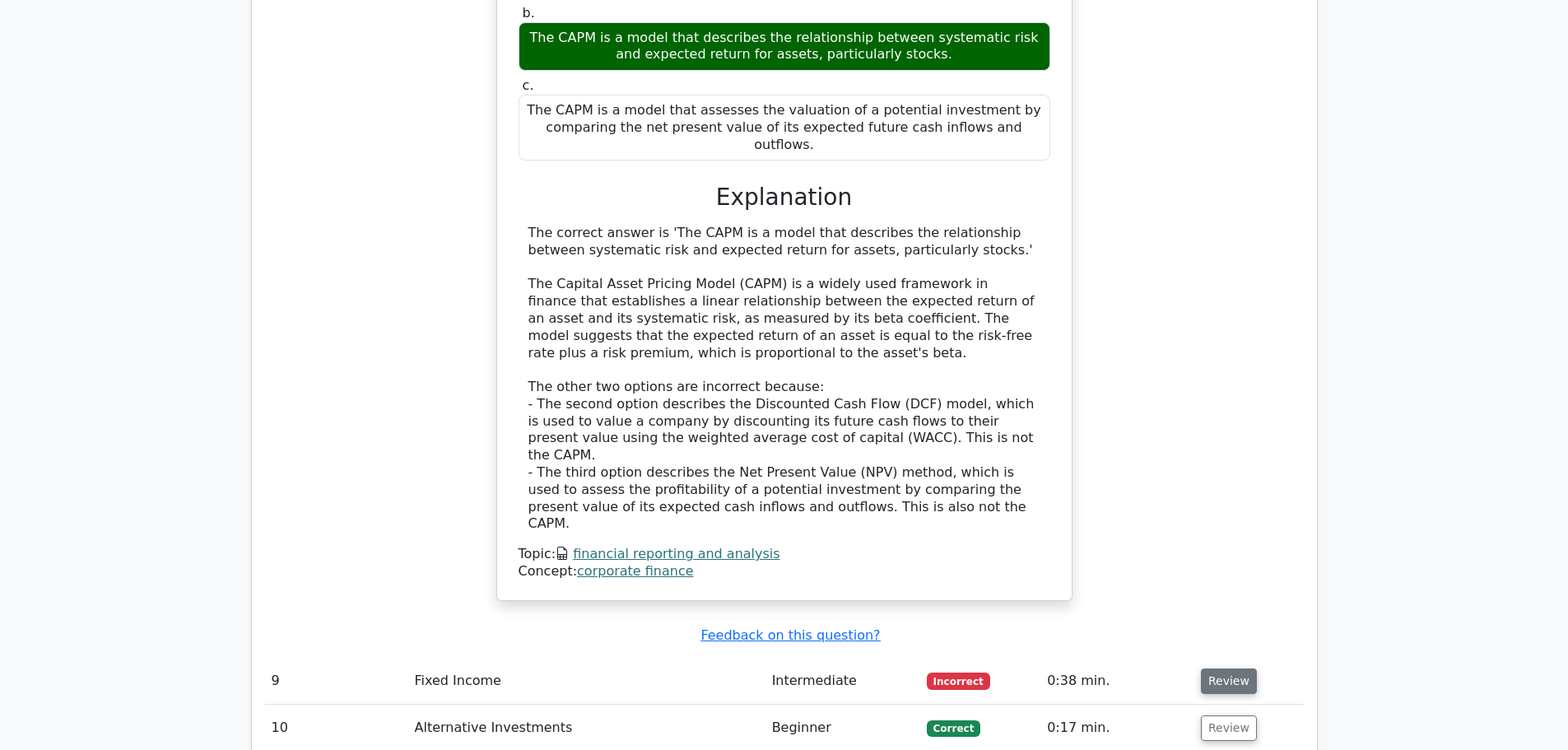
click at [1220, 669] on button "Review" at bounding box center [1228, 681] width 56 height 26
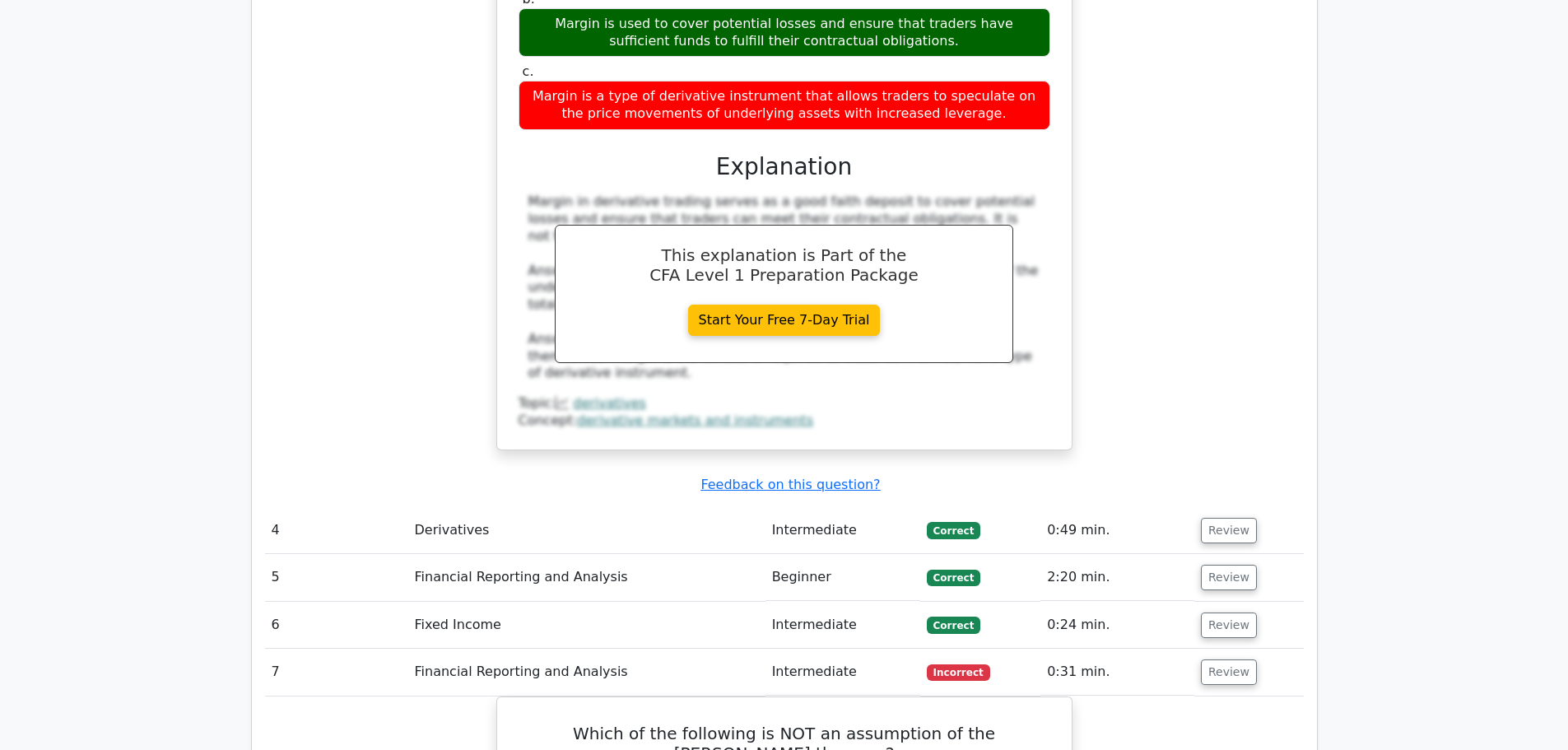
scroll to position [2239, 0]
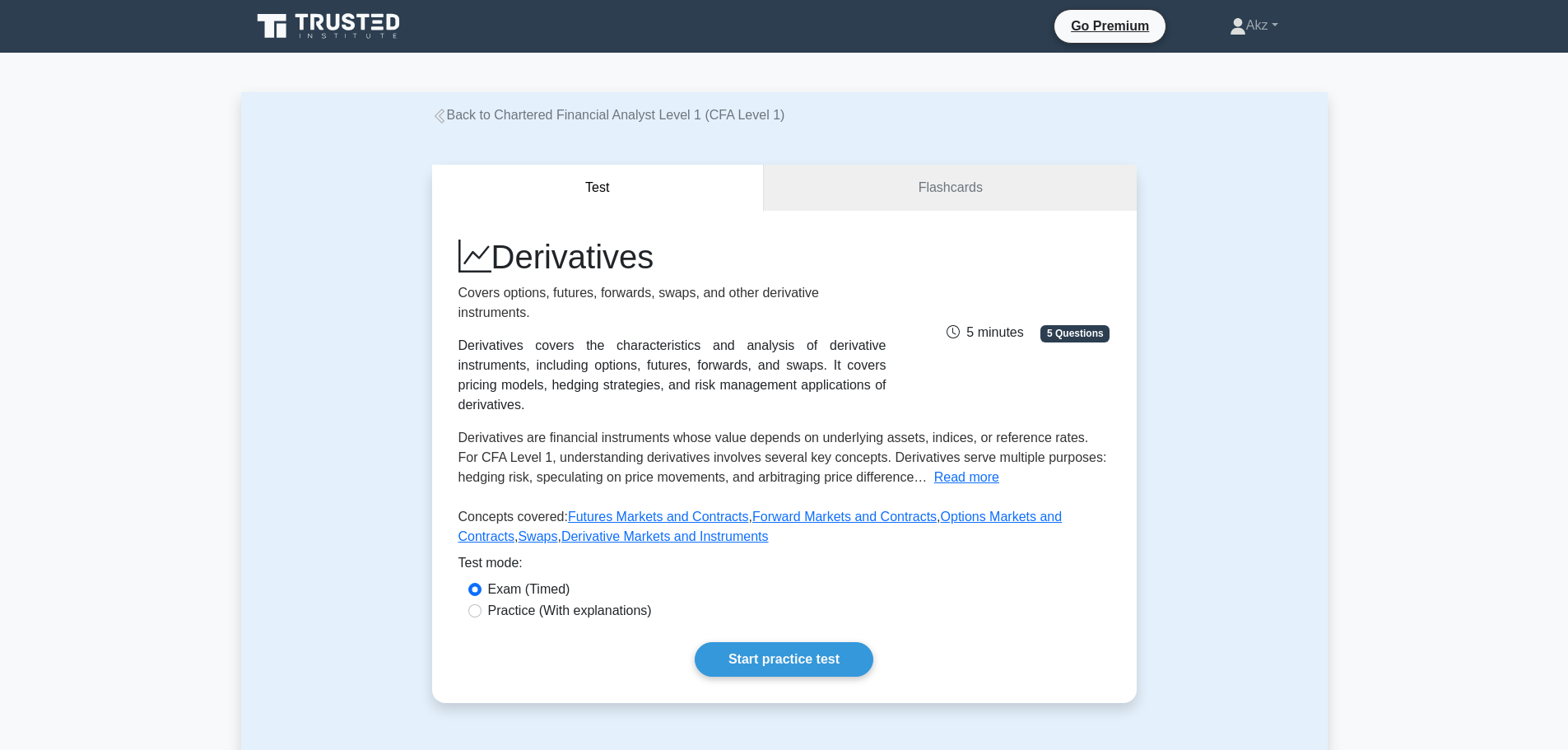
click at [443, 115] on icon at bounding box center [439, 116] width 15 height 15
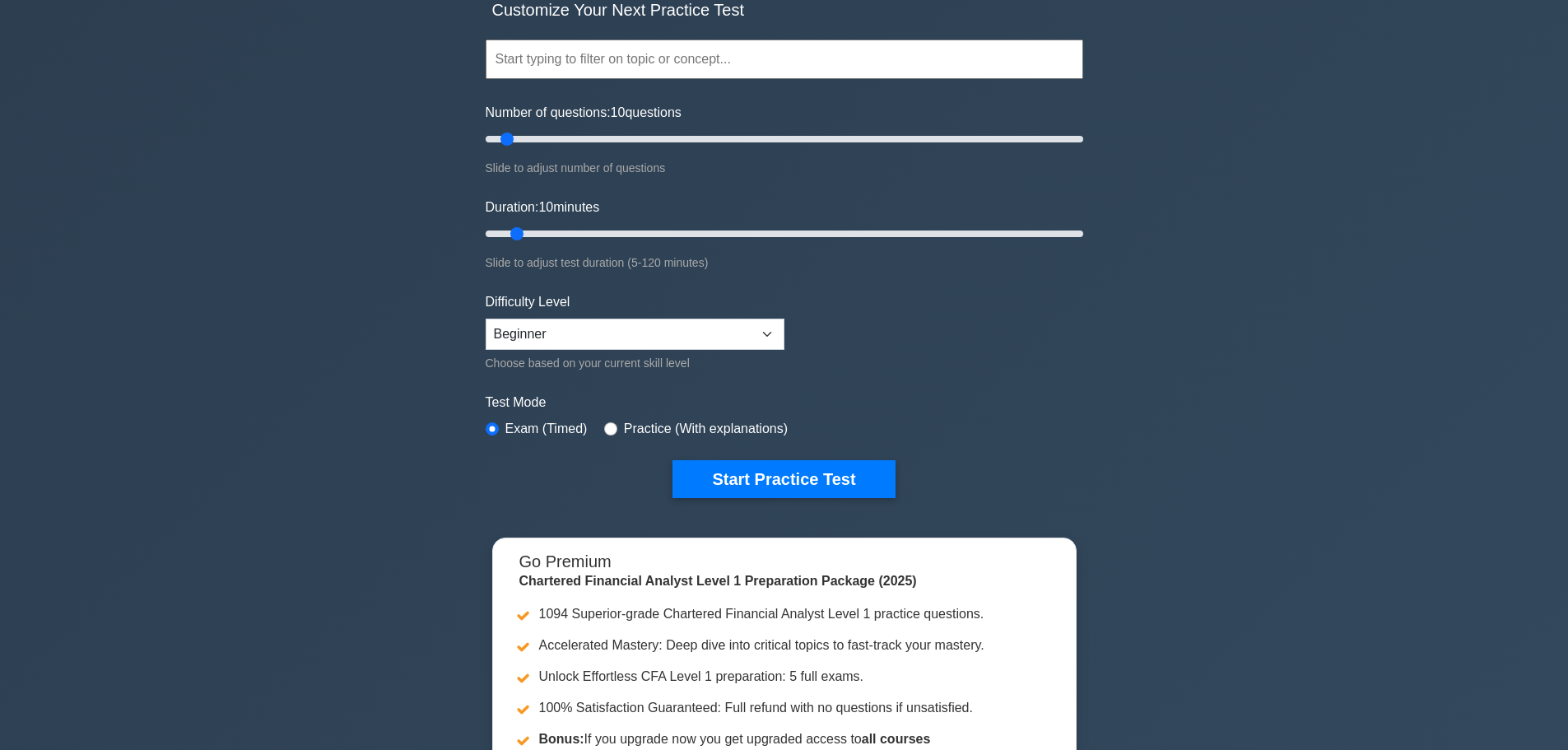
scroll to position [247, 0]
